Goal: Information Seeking & Learning: Learn about a topic

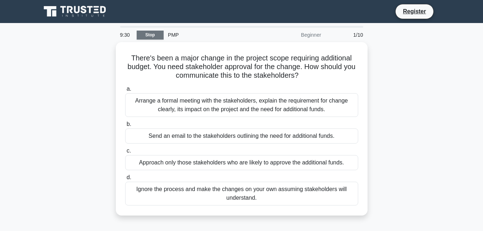
click at [147, 36] on link "Stop" at bounding box center [150, 35] width 27 height 9
